Goal: Connect with others: Connect with others

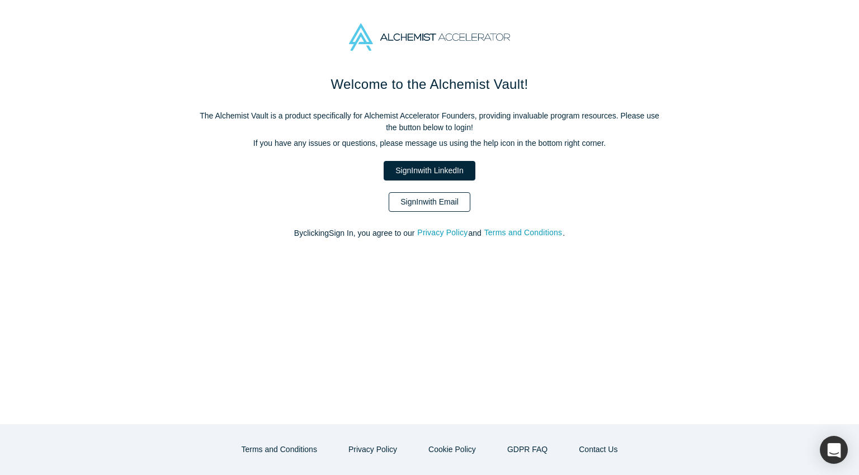
click at [442, 199] on link "Sign In with Email" at bounding box center [430, 202] width 82 height 20
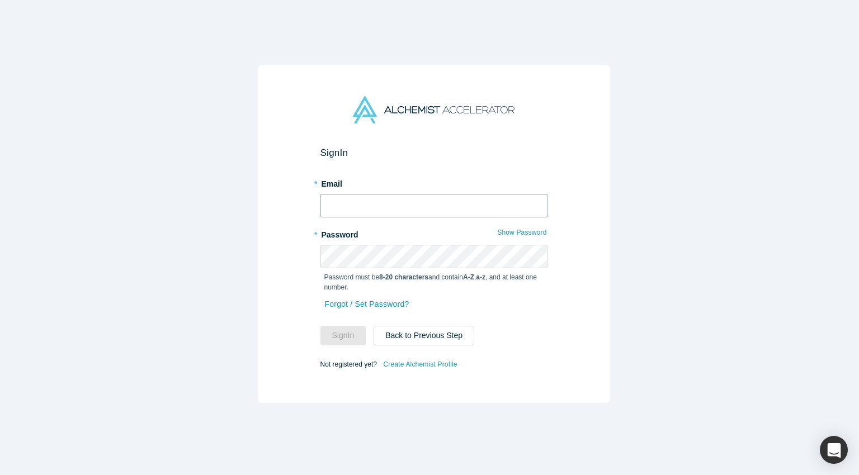
type input "[EMAIL_ADDRESS][DOMAIN_NAME]"
click at [334, 333] on button "Sign In" at bounding box center [343, 336] width 46 height 20
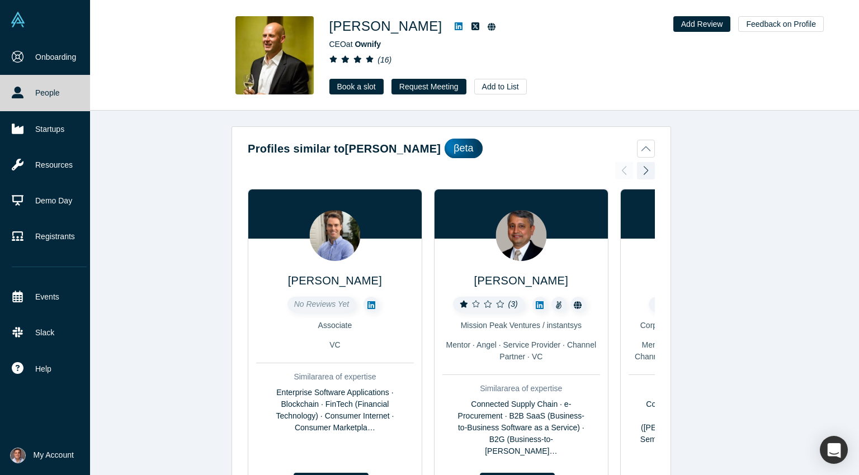
click at [43, 95] on link "People" at bounding box center [49, 93] width 98 height 36
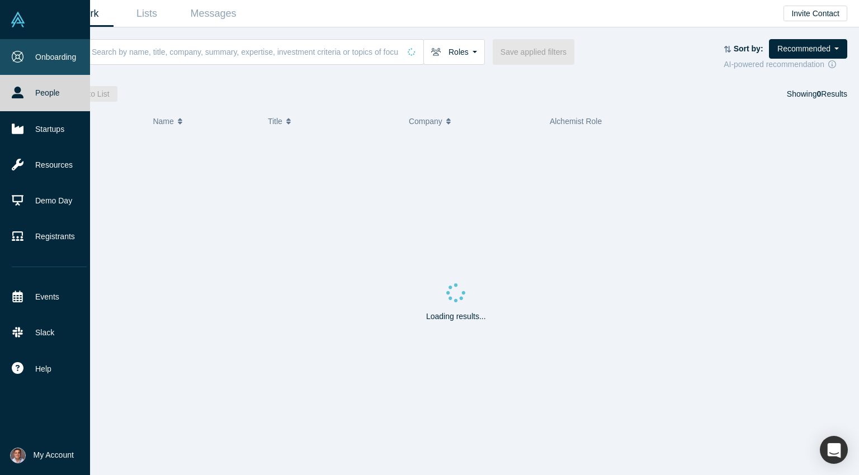
click at [53, 59] on link "Onboarding" at bounding box center [49, 57] width 98 height 36
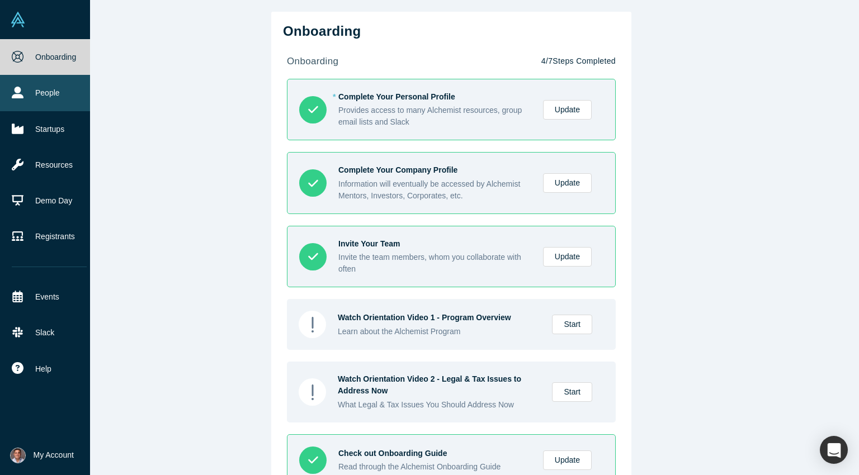
click at [44, 90] on link "People" at bounding box center [49, 93] width 98 height 36
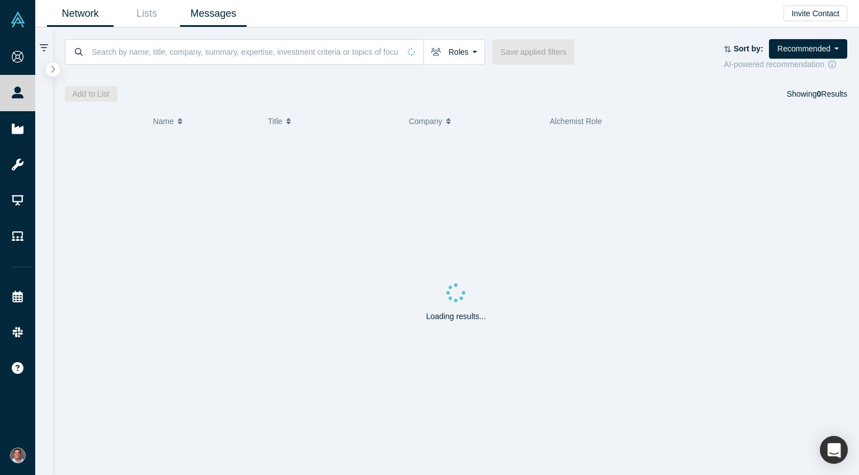
click at [235, 13] on link "Messages" at bounding box center [213, 14] width 67 height 26
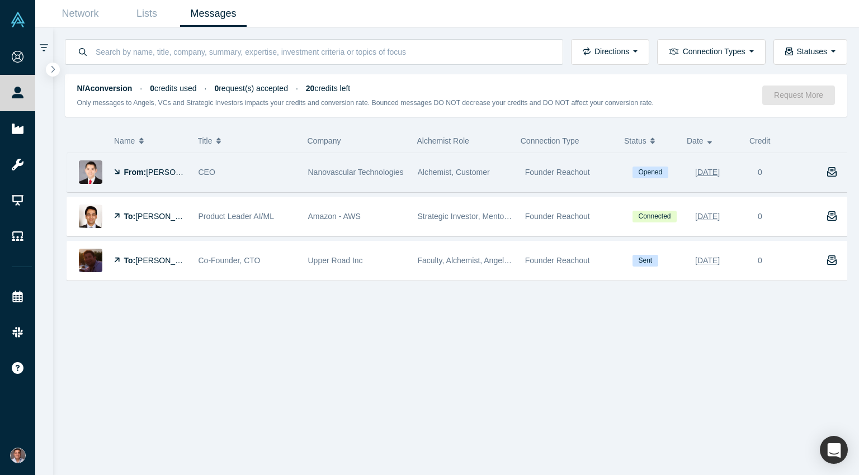
click at [366, 170] on span "Nanovascular Technologies" at bounding box center [356, 172] width 96 height 9
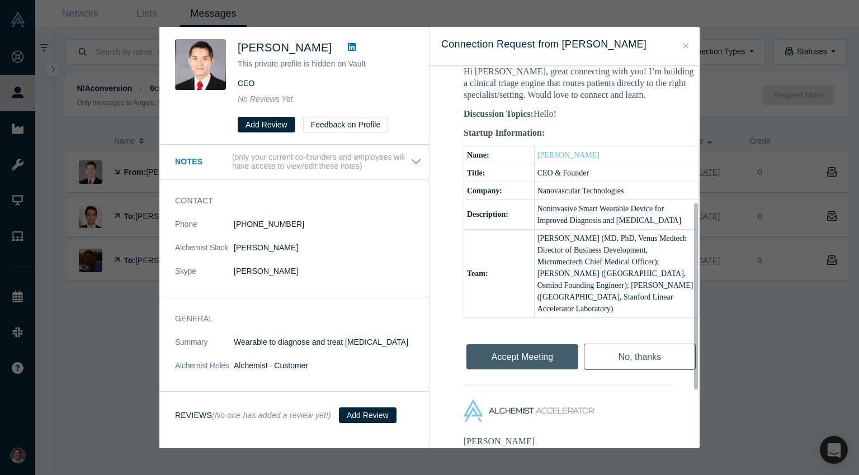
scroll to position [280, 0]
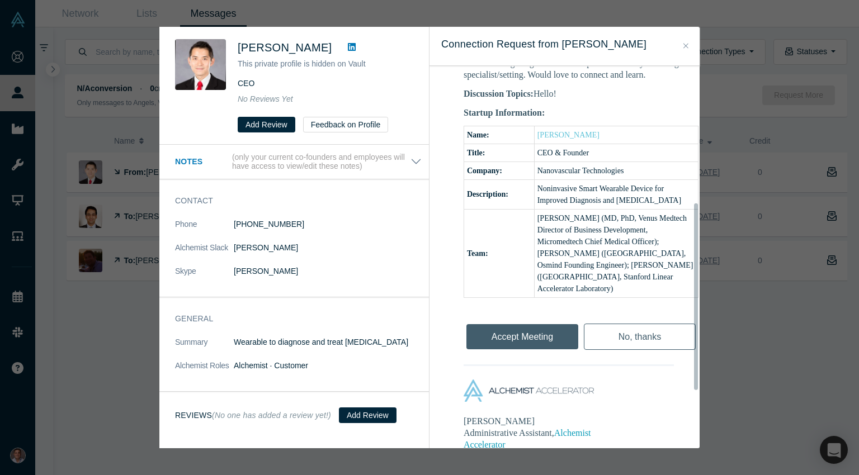
click at [537, 335] on div "Accept Meeting" at bounding box center [522, 333] width 117 height 37
click at [523, 334] on div "Accept Meeting" at bounding box center [522, 333] width 117 height 37
click at [529, 347] on div "Accept Meeting" at bounding box center [522, 333] width 117 height 37
click at [534, 332] on div "Accept Meeting" at bounding box center [522, 333] width 117 height 37
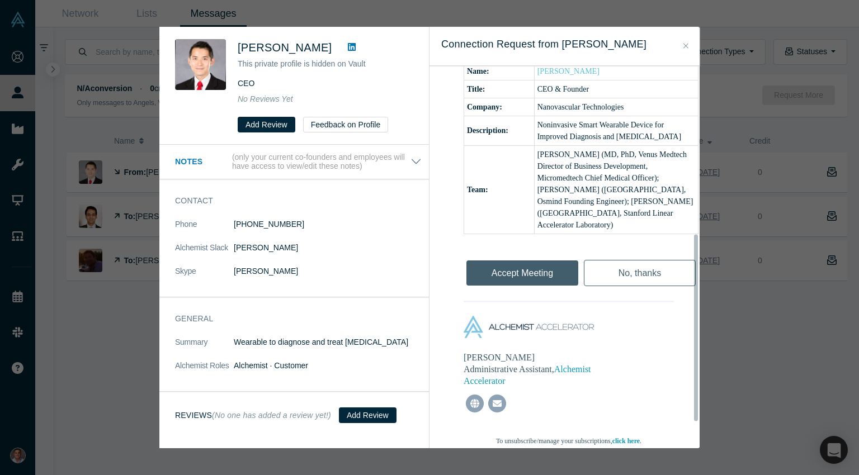
scroll to position [397, 0]
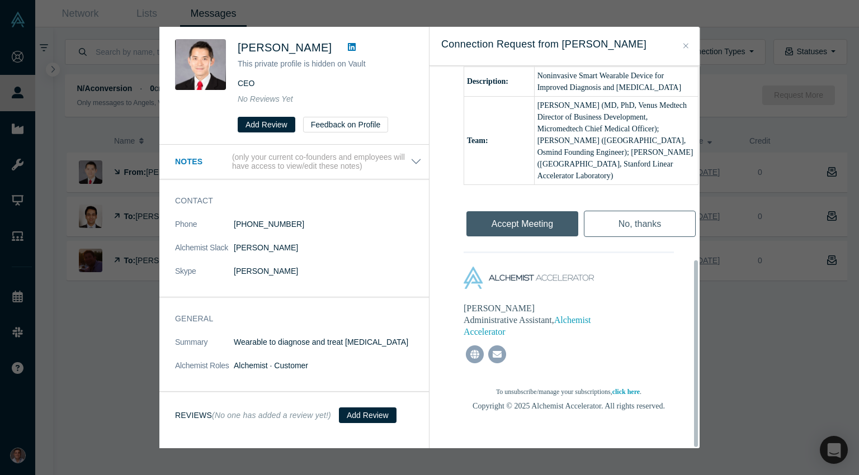
click at [556, 216] on div "Accept Meeting" at bounding box center [522, 220] width 117 height 37
click at [528, 218] on div "Accept Meeting" at bounding box center [522, 222] width 117 height 37
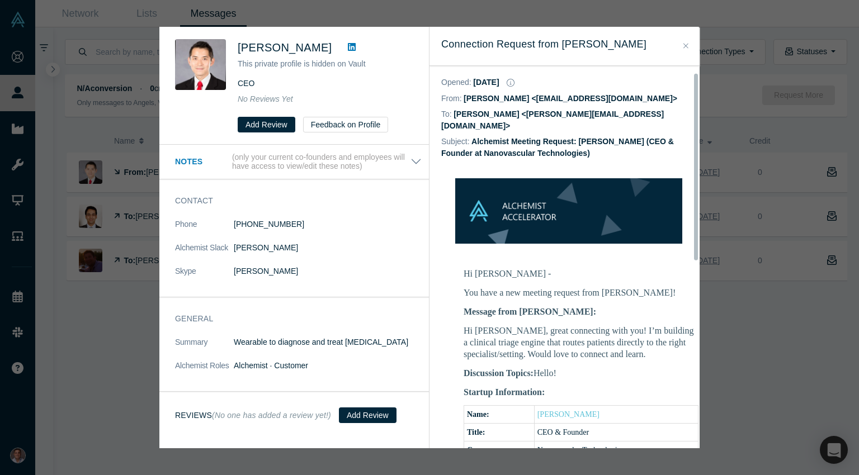
scroll to position [0, 0]
click at [682, 45] on button "Close" at bounding box center [686, 46] width 12 height 13
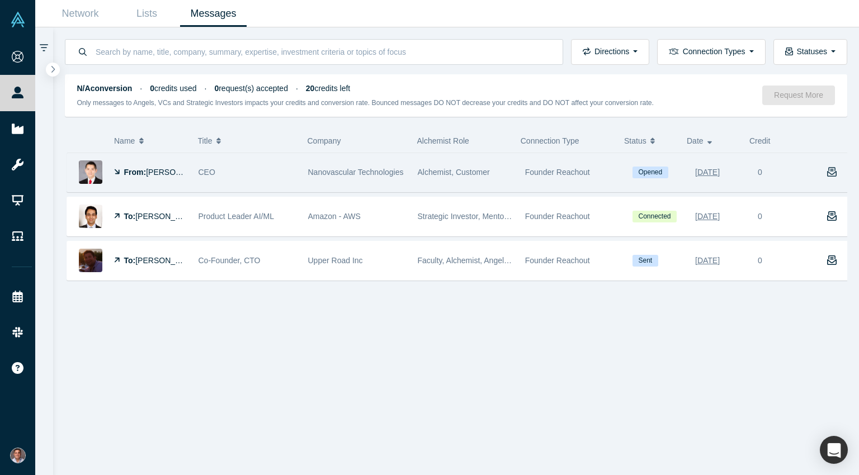
click at [827, 174] on icon "button" at bounding box center [832, 172] width 10 height 10
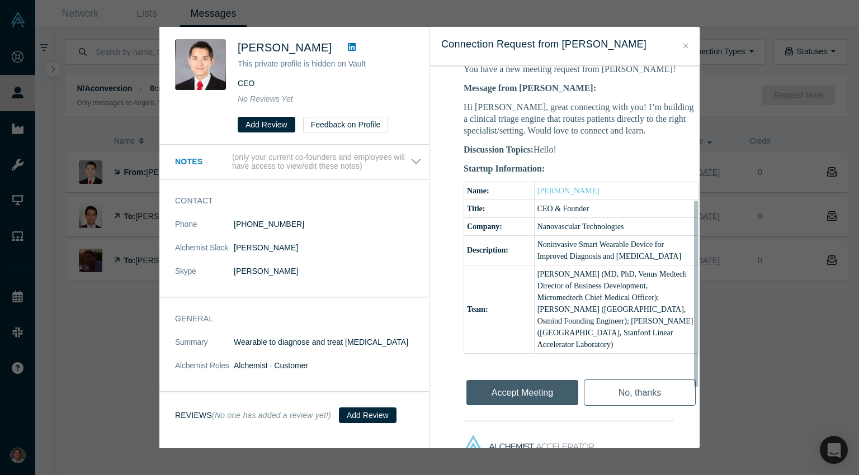
scroll to position [391, 0]
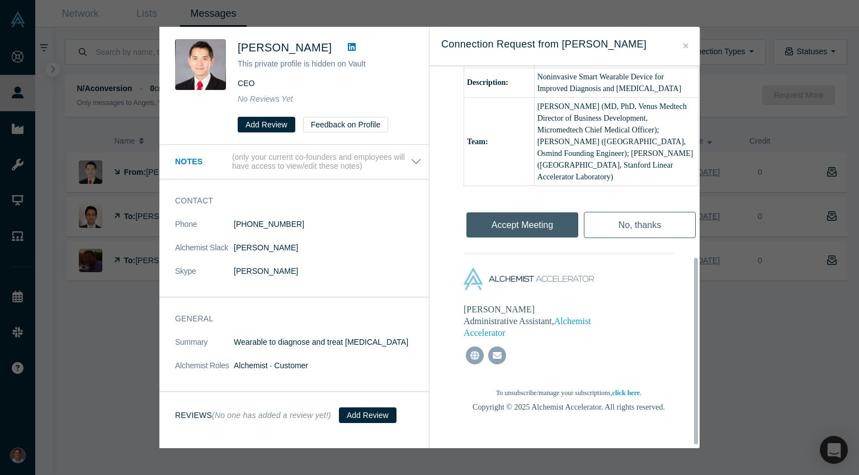
click at [533, 218] on div "Accept Meeting" at bounding box center [522, 222] width 117 height 37
click at [685, 50] on icon "Close" at bounding box center [685, 46] width 5 height 8
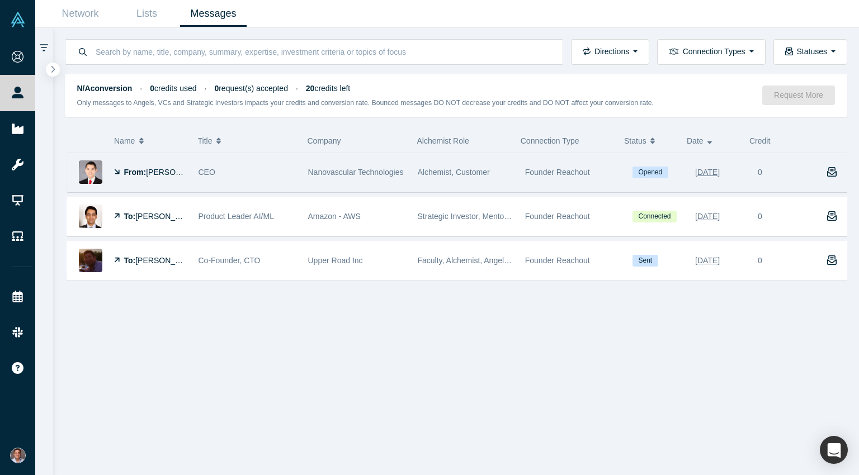
click at [155, 174] on span "Ethan Yang" at bounding box center [178, 172] width 64 height 9
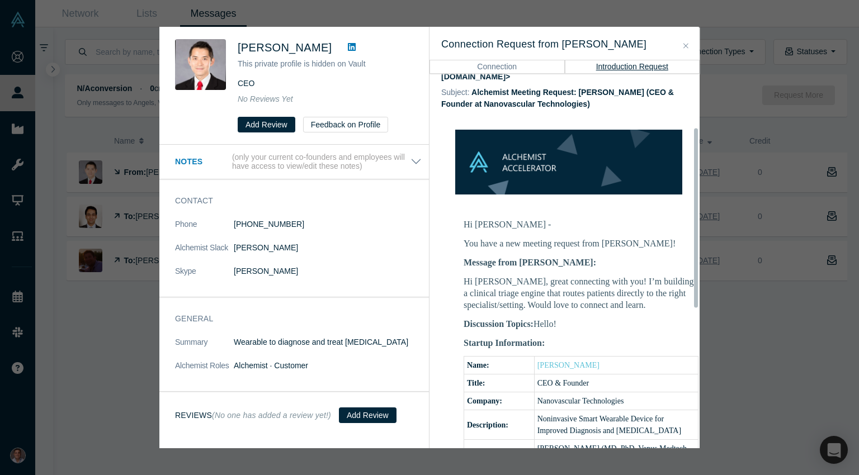
scroll to position [112, 0]
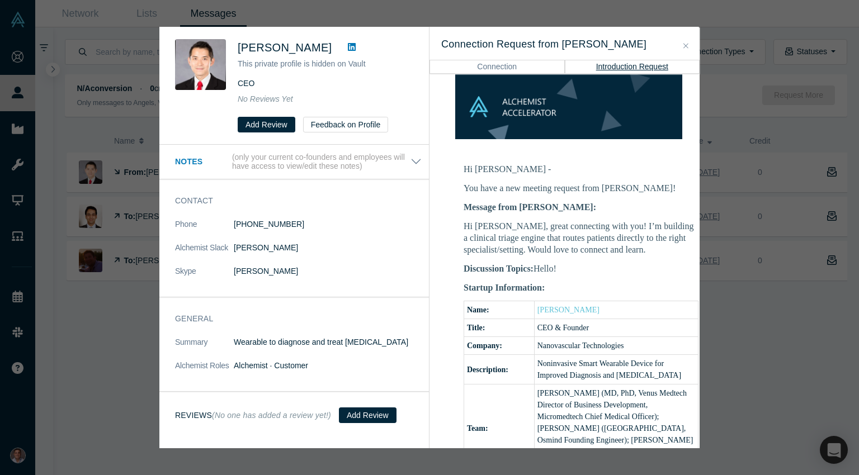
drag, startPoint x: 635, startPoint y: 331, endPoint x: 534, endPoint y: 333, distance: 100.7
click at [534, 337] on td "Nanovascular Technologies" at bounding box center [616, 346] width 164 height 18
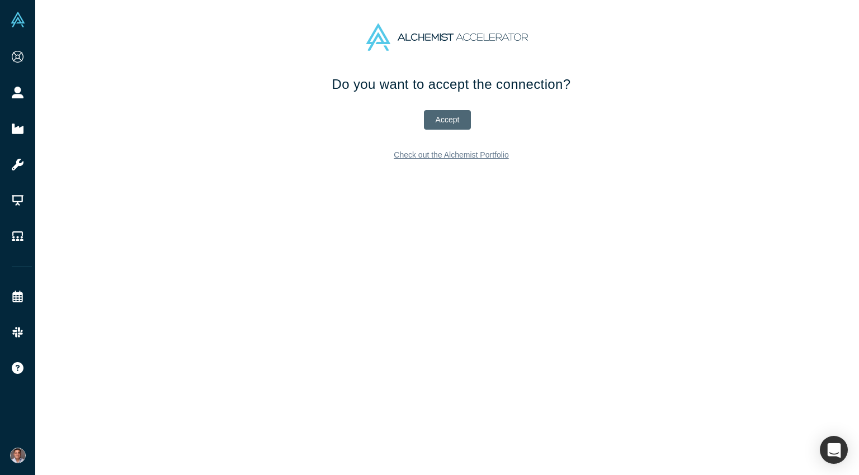
click at [447, 119] on button "Accept" at bounding box center [448, 120] width 48 height 20
